Goal: Task Accomplishment & Management: Manage account settings

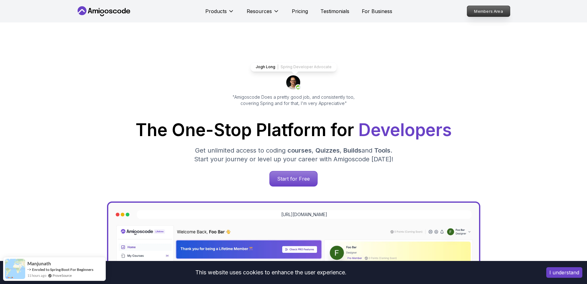
click at [496, 9] on p "Members Area" at bounding box center [488, 11] width 43 height 11
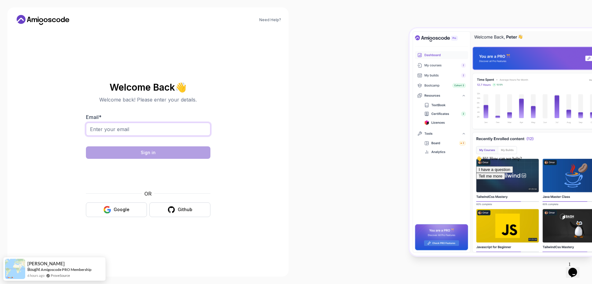
click at [164, 129] on input "Email *" at bounding box center [148, 129] width 125 height 13
type input "[EMAIL_ADDRESS][DOMAIN_NAME]"
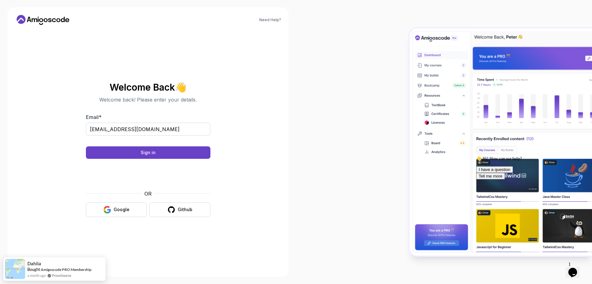
click at [388, 89] on body "Need Help? Welcome Back 👋 Welcome back! Please enter your details. Email * [EMA…" at bounding box center [296, 142] width 592 height 284
click at [152, 154] on div "Sign in" at bounding box center [148, 152] width 15 height 6
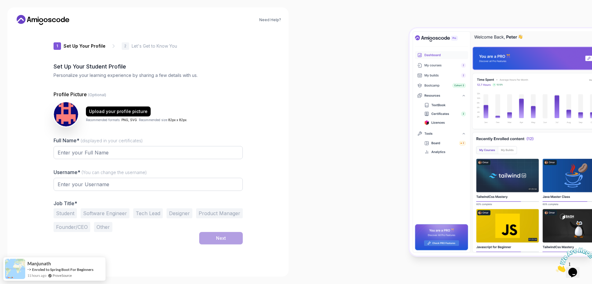
type input "brisklionf15b3"
click at [103, 214] on button "Software Engineer" at bounding box center [105, 214] width 49 height 10
click at [205, 228] on div "Student Software Engineer Tech Lead Designer Product Manager Founder/CEO Other" at bounding box center [148, 221] width 189 height 24
click at [149, 214] on button "Tech Lead" at bounding box center [148, 214] width 30 height 10
click at [106, 211] on button "Software Engineer" at bounding box center [105, 214] width 49 height 10
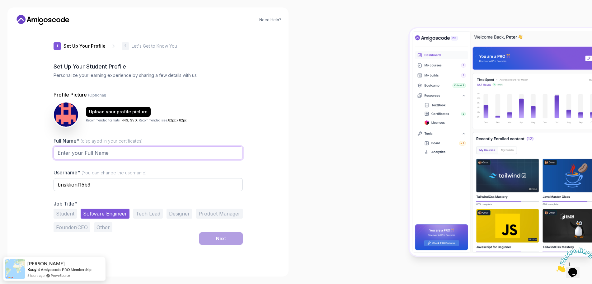
click at [99, 153] on input "Full Name* (displayed in your certificates)" at bounding box center [148, 152] width 189 height 13
type input "Kedir m Yibrie"
click at [216, 234] on button "Next" at bounding box center [221, 238] width 44 height 12
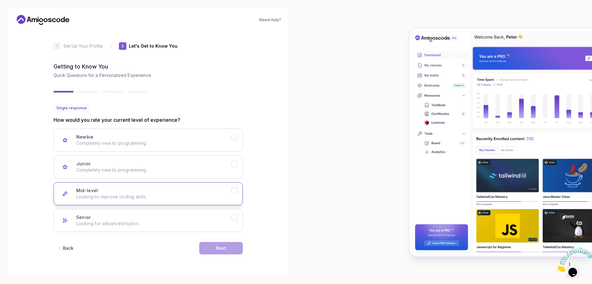
click at [99, 189] on div "Mid-level Looking to improve coding skills." at bounding box center [153, 193] width 155 height 12
click at [210, 251] on button "Next" at bounding box center [221, 248] width 44 height 12
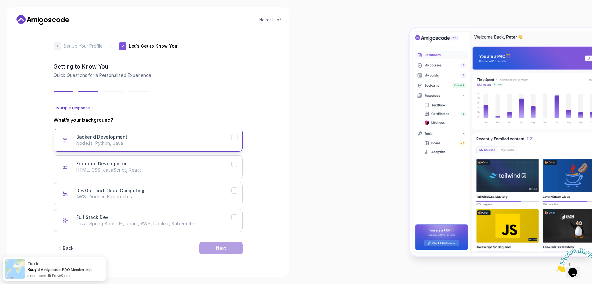
click at [98, 143] on p "Node.js, Python, Java" at bounding box center [153, 143] width 155 height 6
click at [208, 249] on button "Next" at bounding box center [221, 248] width 44 height 12
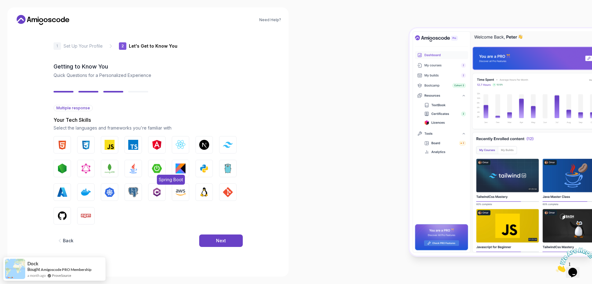
click at [159, 171] on img "button" at bounding box center [157, 168] width 10 height 10
click at [225, 242] on div "Next" at bounding box center [221, 240] width 10 height 6
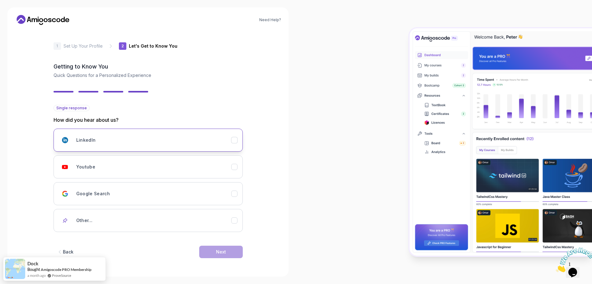
click at [108, 139] on div "LinkedIn" at bounding box center [153, 140] width 155 height 12
click at [238, 255] on button "Next" at bounding box center [221, 252] width 44 height 12
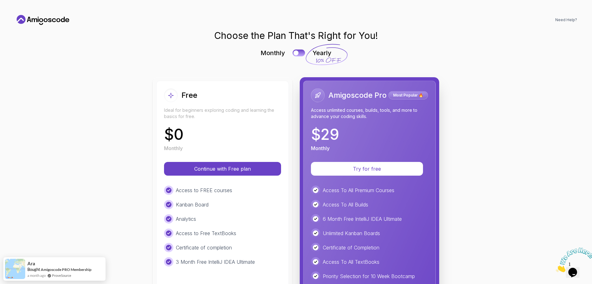
click at [47, 19] on icon at bounding box center [43, 20] width 56 height 10
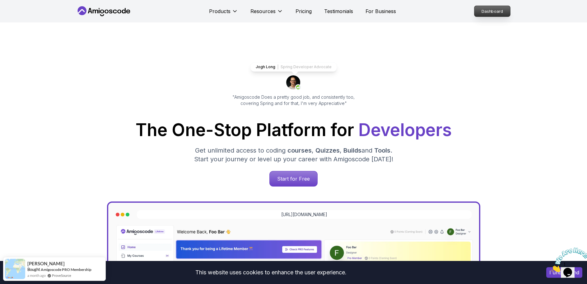
click at [501, 11] on p "Dashboard" at bounding box center [493, 11] width 36 height 11
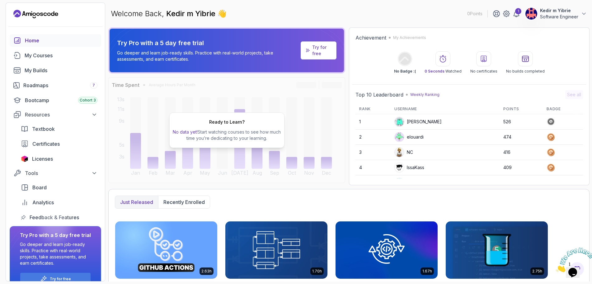
click at [565, 14] on p "Software Engineer" at bounding box center [559, 17] width 38 height 6
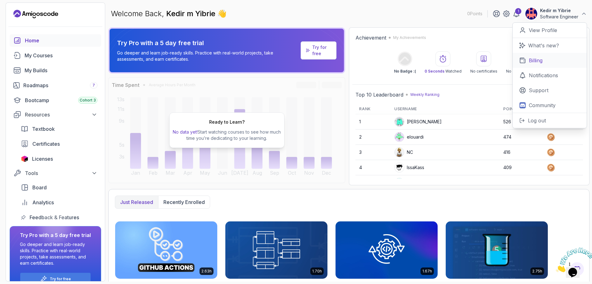
click at [538, 61] on p "Billing" at bounding box center [536, 60] width 14 height 7
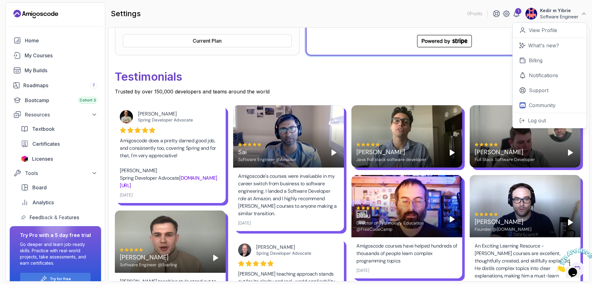
scroll to position [280, 0]
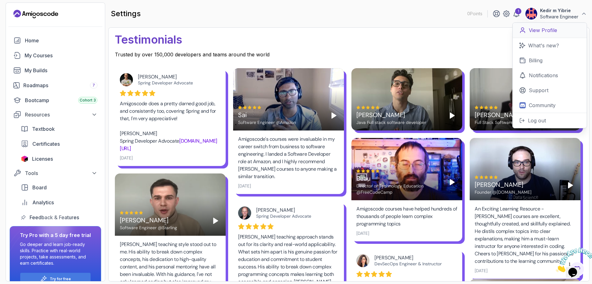
click at [554, 30] on p "View Profile" at bounding box center [543, 29] width 28 height 7
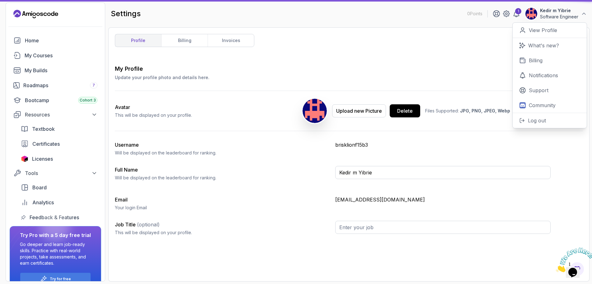
type input "Software Engineer"
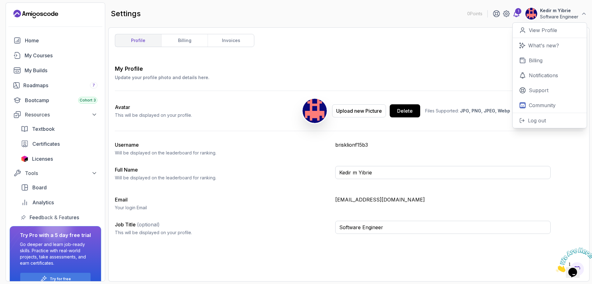
click at [517, 13] on div "1" at bounding box center [518, 11] width 6 height 6
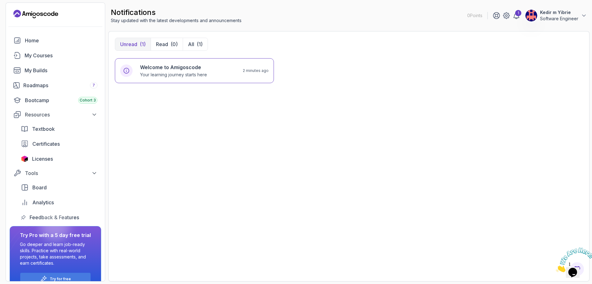
click at [547, 13] on p "Kedir m Yibrie" at bounding box center [559, 12] width 38 height 6
click at [406, 211] on div "Welcome to Amigoscode Your learning journey starts here 2 minutes ago" at bounding box center [349, 166] width 468 height 217
click at [35, 43] on div "Home" at bounding box center [61, 40] width 73 height 7
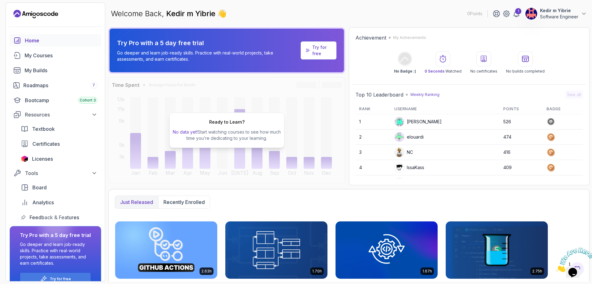
scroll to position [93, 0]
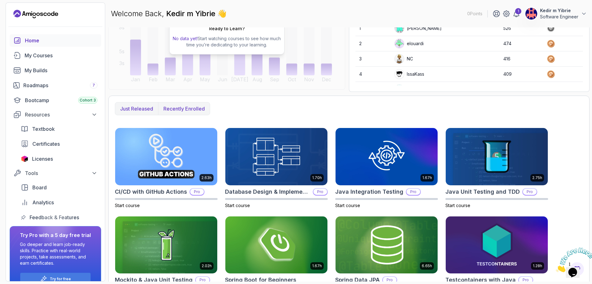
click at [192, 109] on p "Recently enrolled" at bounding box center [183, 108] width 41 height 7
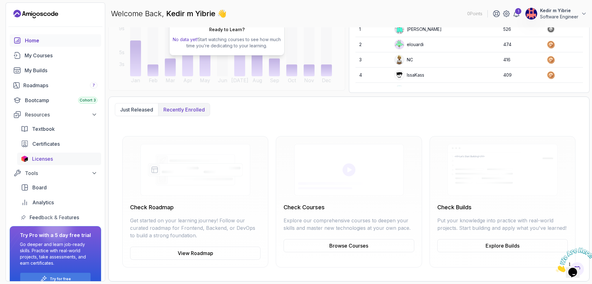
click at [41, 159] on span "Licenses" at bounding box center [42, 158] width 21 height 7
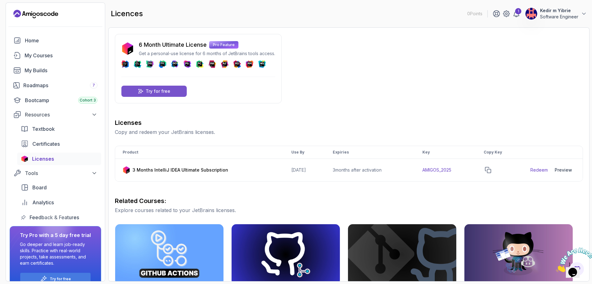
click at [168, 92] on p "Try for free" at bounding box center [158, 91] width 25 height 6
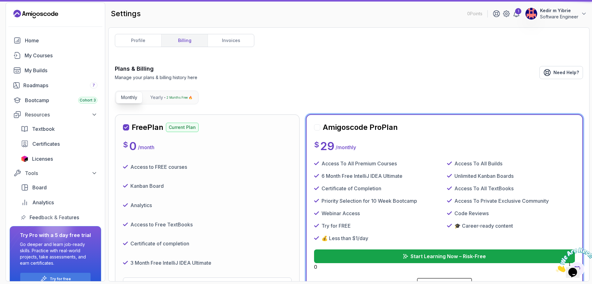
click at [172, 171] on div "Access to FREE courses" at bounding box center [207, 167] width 169 height 14
click at [158, 98] on p "Yearly" at bounding box center [156, 97] width 13 height 6
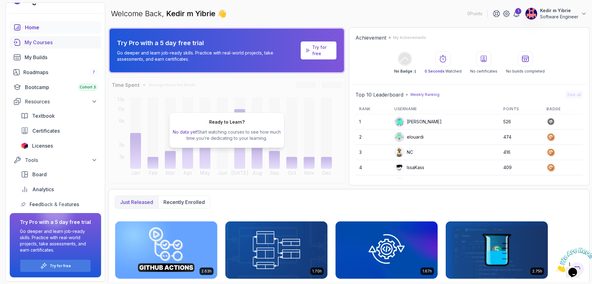
click at [46, 40] on div "My Courses" at bounding box center [61, 42] width 73 height 7
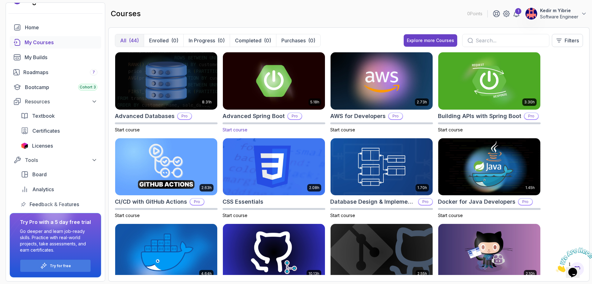
click at [269, 73] on img at bounding box center [273, 81] width 107 height 60
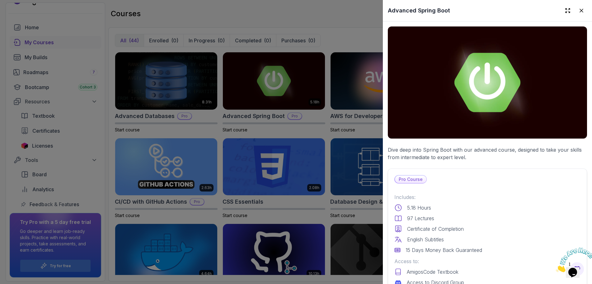
click at [415, 178] on p "Pro Course" at bounding box center [410, 179] width 31 height 7
click at [345, 19] on div at bounding box center [296, 142] width 592 height 284
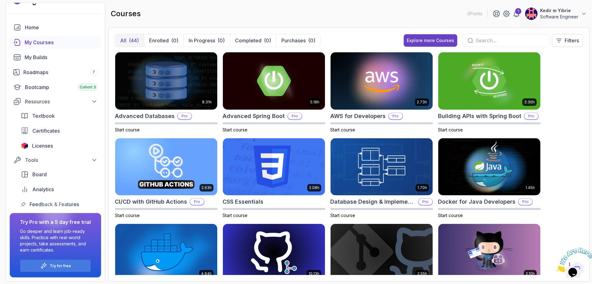
click at [529, 15] on img at bounding box center [531, 13] width 12 height 12
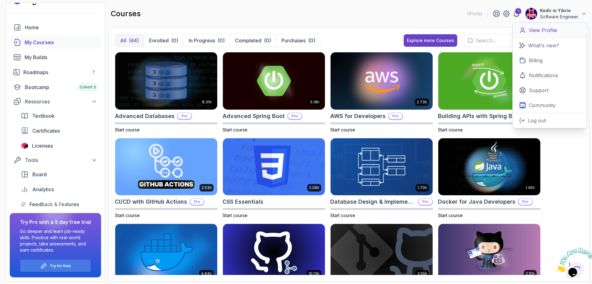
click at [544, 30] on p "View Profile" at bounding box center [543, 29] width 28 height 7
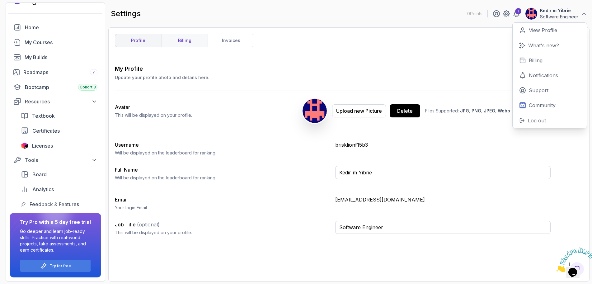
click at [191, 42] on link "billing" at bounding box center [184, 40] width 46 height 12
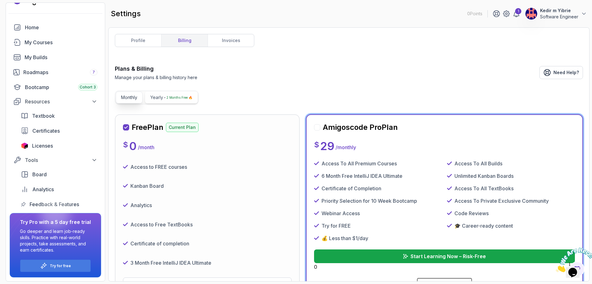
click at [172, 94] on button "Yearly 2 Months Free 🔥" at bounding box center [171, 98] width 53 height 12
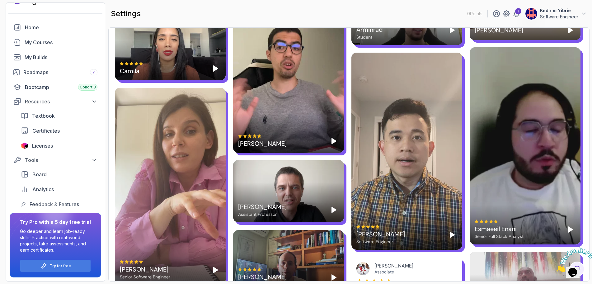
scroll to position [560, 0]
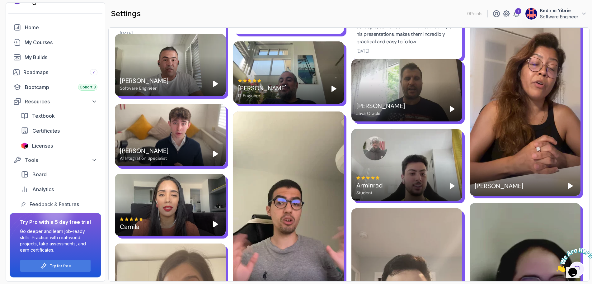
click at [575, 12] on p "Kedir m Yibrie" at bounding box center [559, 10] width 38 height 6
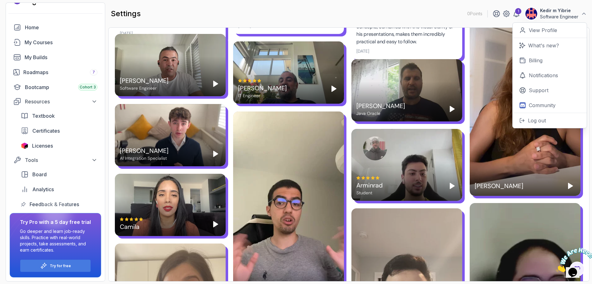
drag, startPoint x: 439, startPoint y: 12, endPoint x: 452, endPoint y: 21, distance: 15.8
click at [439, 12] on div "settings 0 Points 1 Kedir m Yibrie Software Engineer 0 Points View Profile What…" at bounding box center [348, 13] width 481 height 22
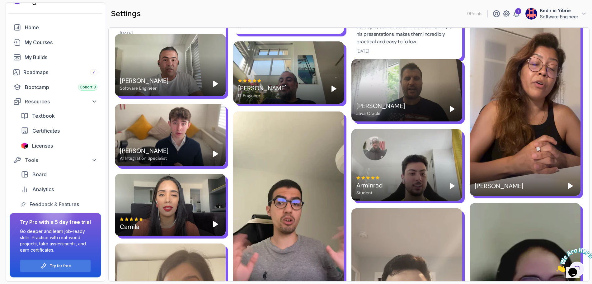
click at [569, 13] on p "Kedir m Yibrie" at bounding box center [559, 10] width 38 height 6
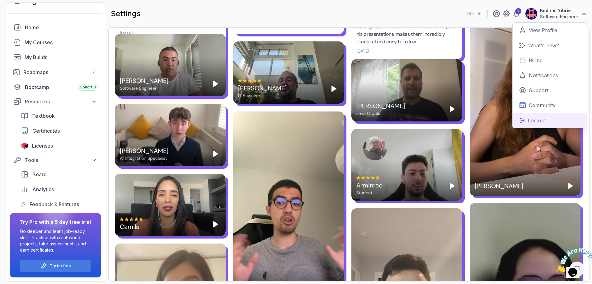
click at [550, 121] on button "Log out" at bounding box center [550, 120] width 74 height 15
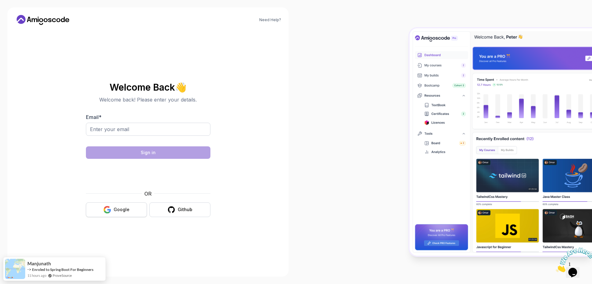
click at [112, 214] on button "Google" at bounding box center [116, 209] width 61 height 15
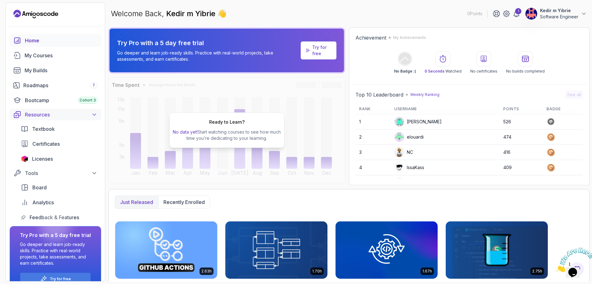
click at [39, 115] on div "Resources" at bounding box center [61, 114] width 73 height 7
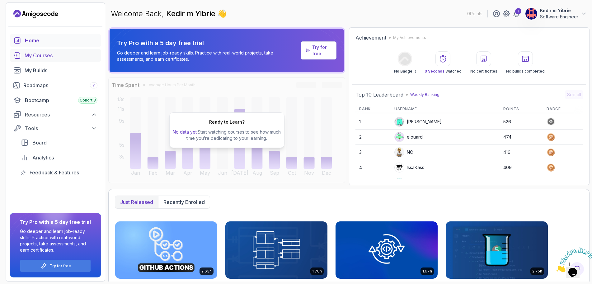
click at [38, 56] on div "My Courses" at bounding box center [61, 55] width 73 height 7
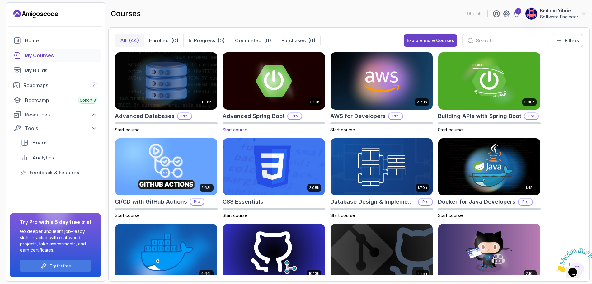
click at [268, 73] on img at bounding box center [273, 81] width 107 height 60
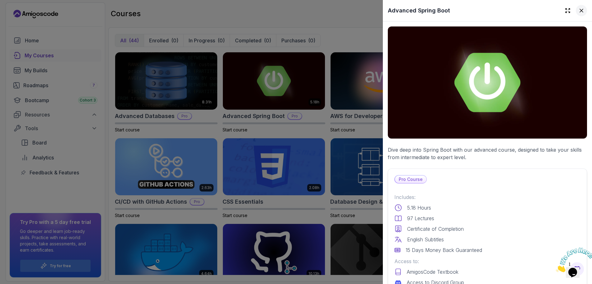
click at [578, 12] on icon at bounding box center [581, 10] width 6 height 6
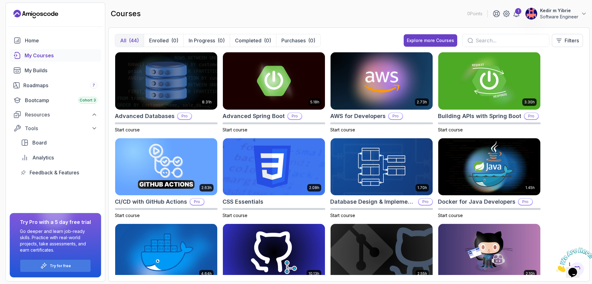
drag, startPoint x: 578, startPoint y: 268, endPoint x: 1029, endPoint y: 508, distance: 510.9
click at [578, 268] on img at bounding box center [575, 259] width 39 height 25
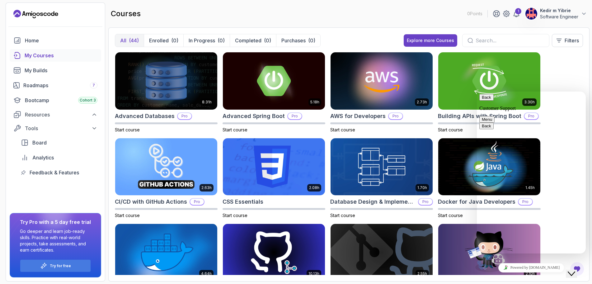
click at [571, 73] on div "8.31h Advanced Databases Pro Start course 5.18h Advanced Spring Boot Pro Start …" at bounding box center [349, 163] width 468 height 223
